Goal: Task Accomplishment & Management: Complete application form

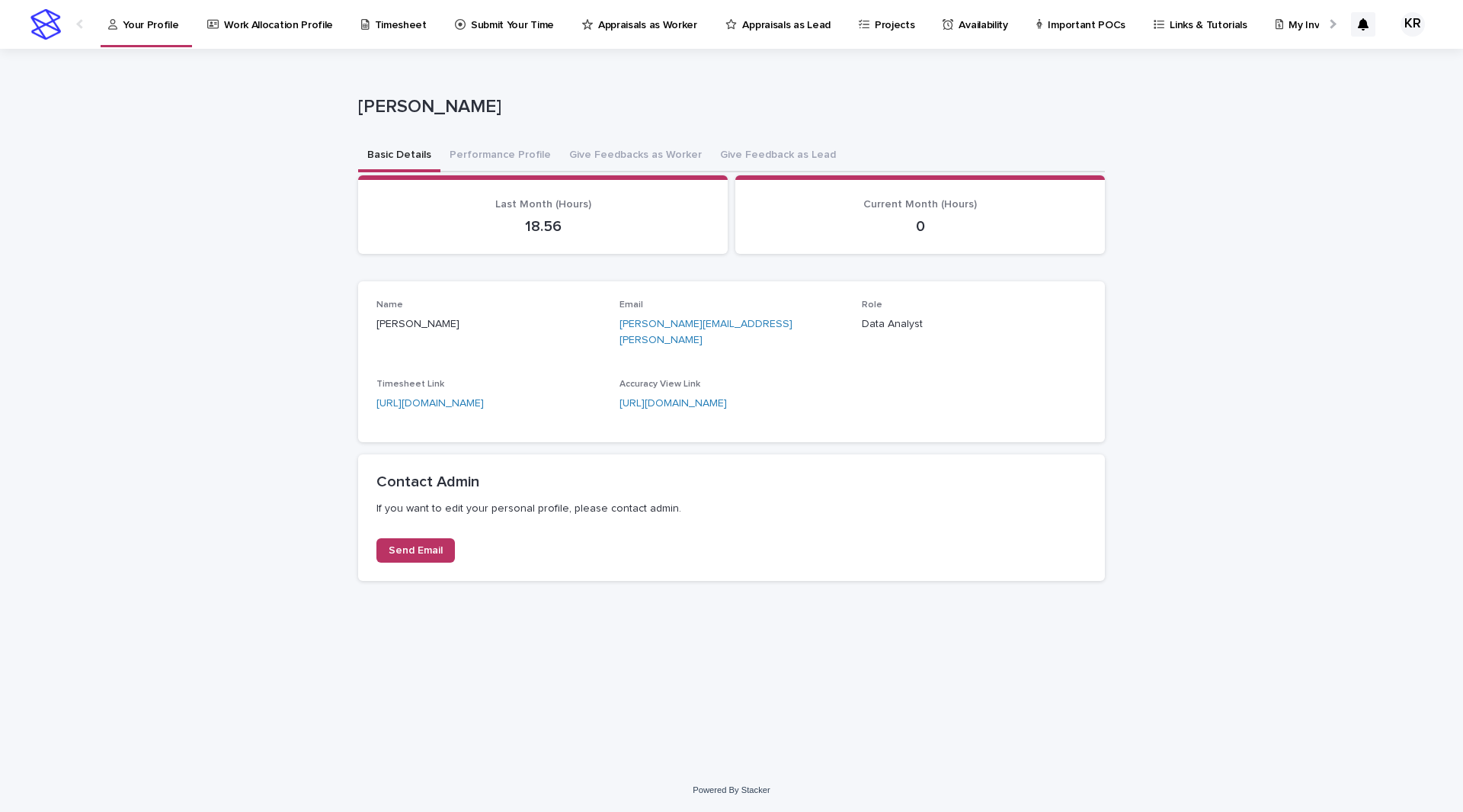
click at [48, 26] on img at bounding box center [46, 24] width 31 height 31
click at [484, 16] on p "Submit Your Time" at bounding box center [513, 16] width 83 height 32
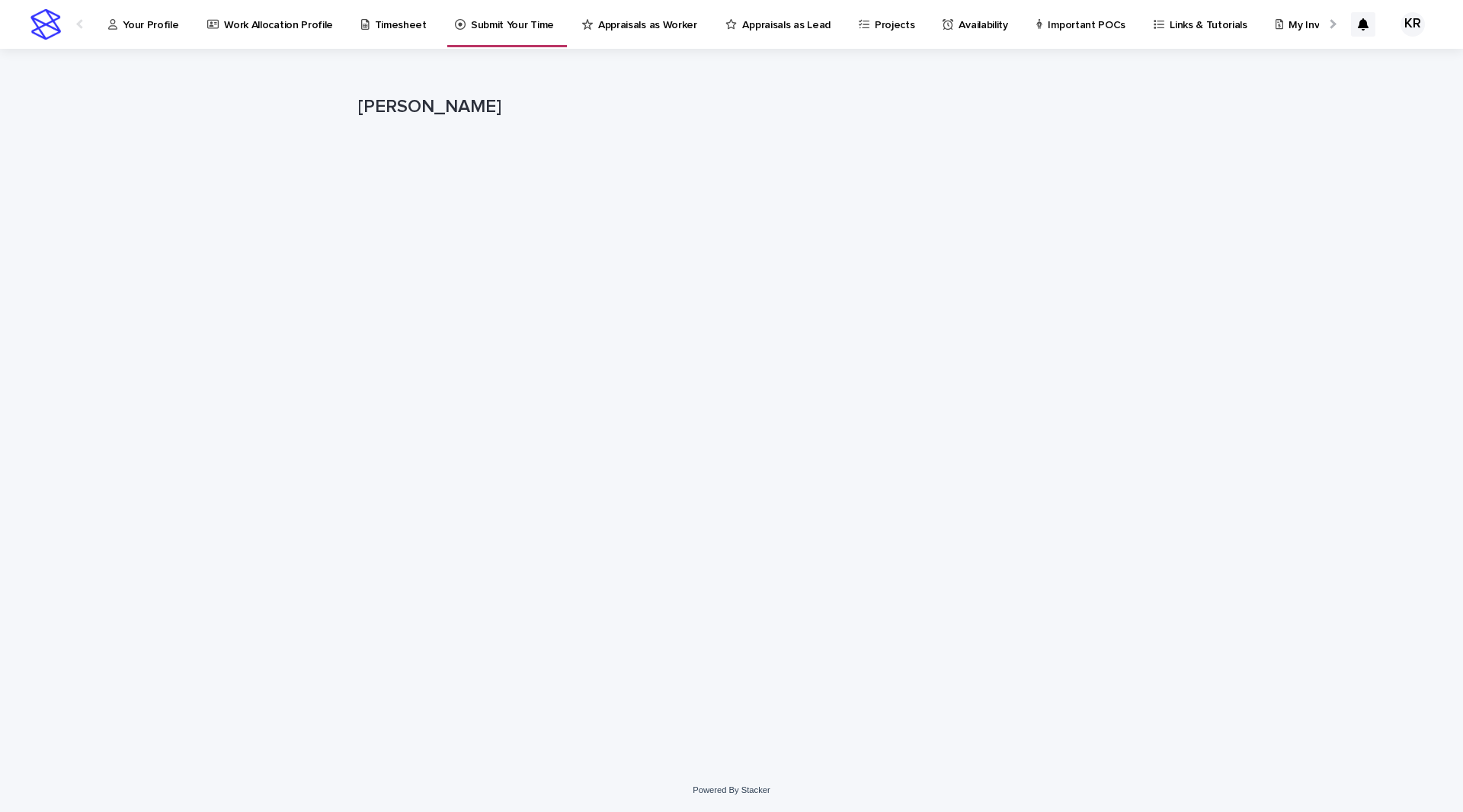
click at [138, 24] on p "Your Profile" at bounding box center [150, 16] width 55 height 32
